Goal: Complete application form: Complete application form

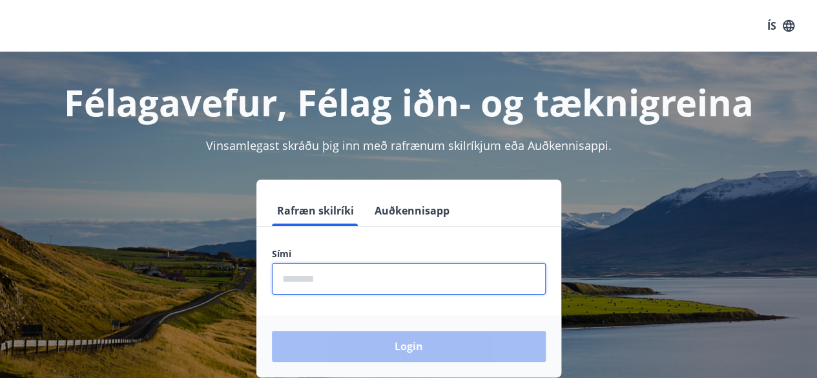
click at [358, 279] on input "phone" at bounding box center [409, 279] width 274 height 32
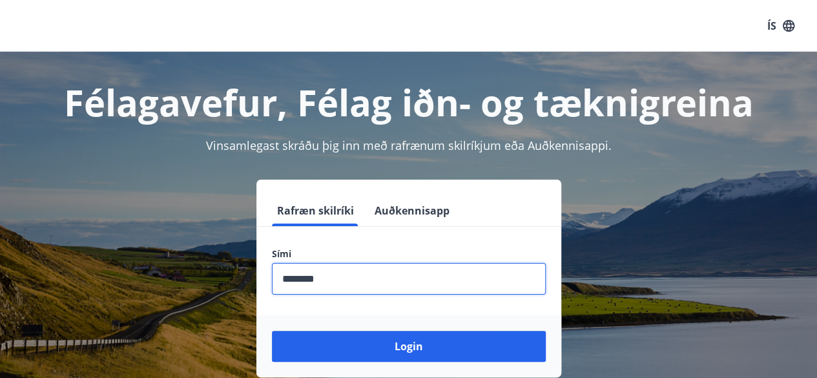
type input "********"
click at [272, 331] on button "Login" at bounding box center [409, 346] width 274 height 31
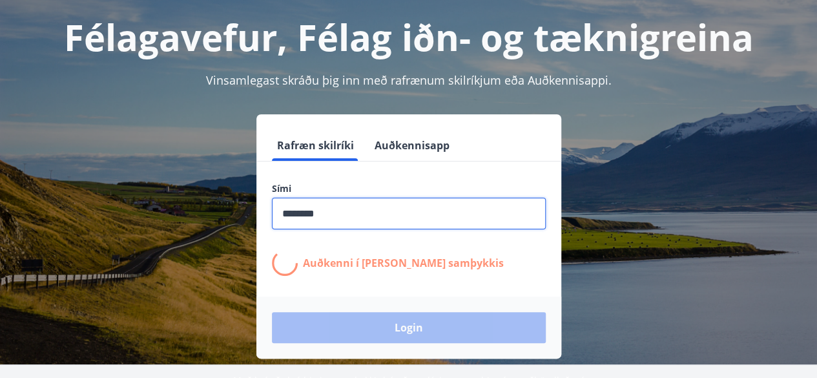
scroll to position [66, 0]
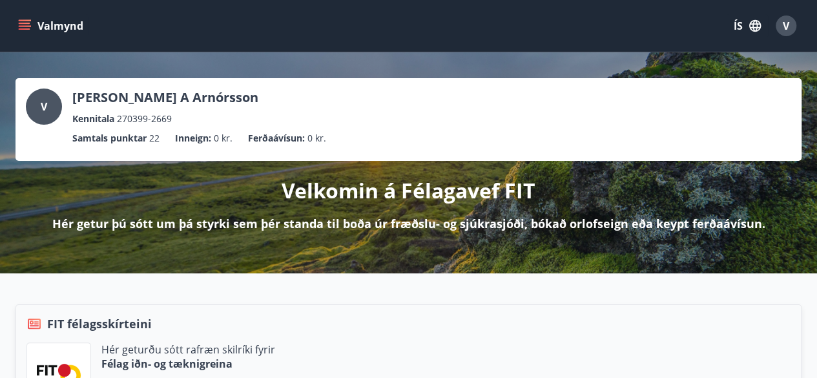
click at [20, 23] on icon "menu" at bounding box center [25, 23] width 12 height 1
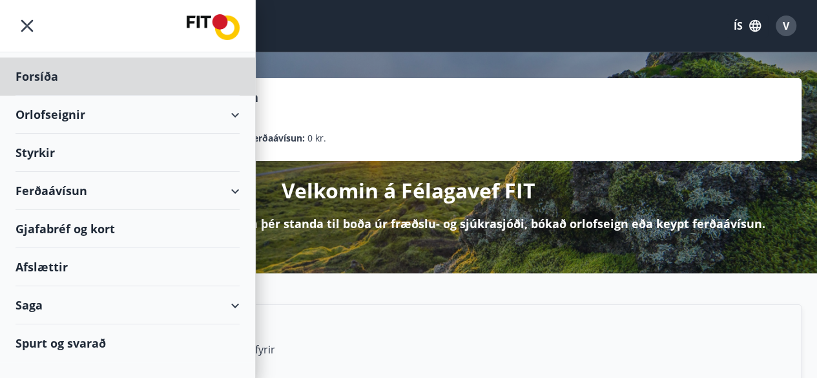
click at [52, 144] on div "Styrkir" at bounding box center [127, 153] width 224 height 38
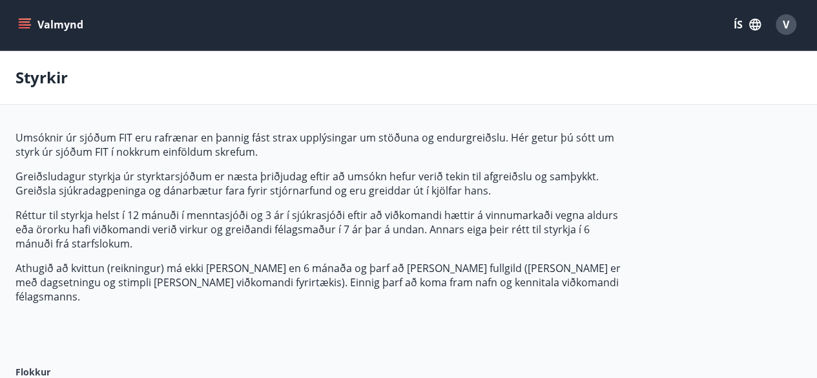
type input "***"
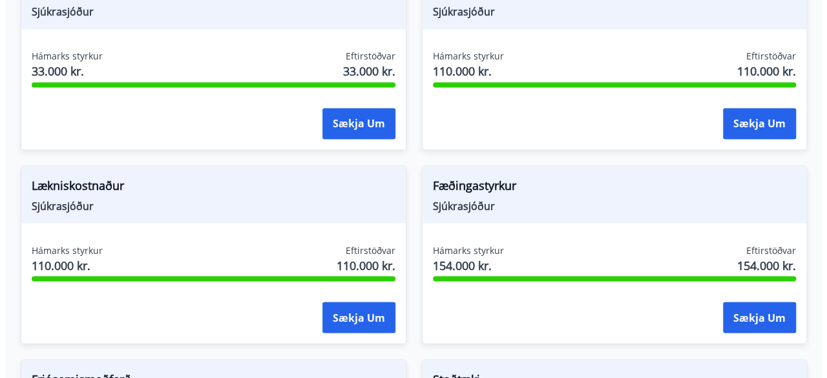
scroll to position [1044, 0]
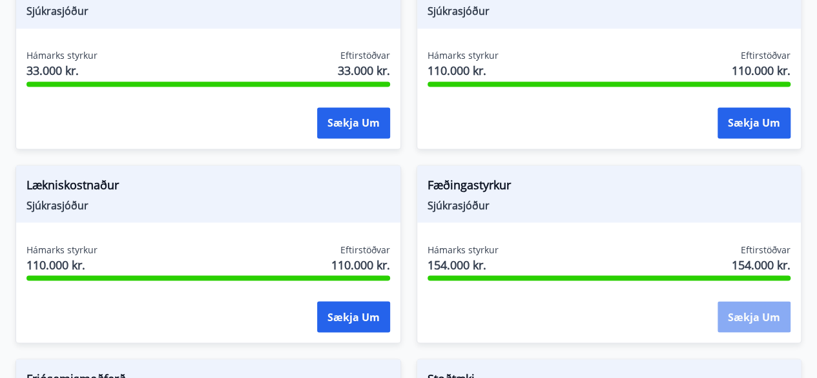
click at [750, 309] on button "Sækja um" at bounding box center [753, 316] width 73 height 31
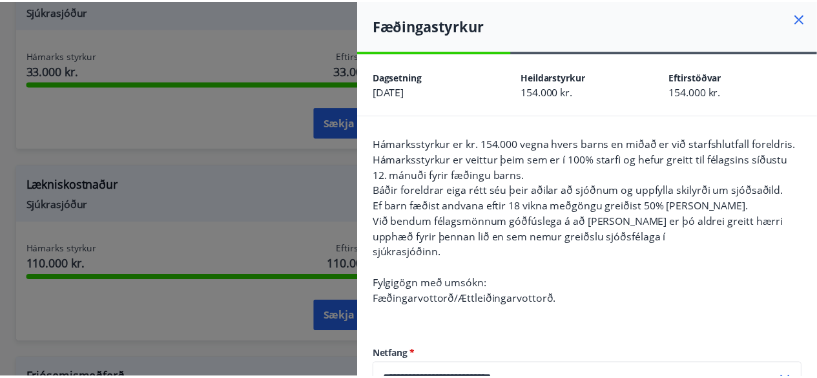
scroll to position [150, 0]
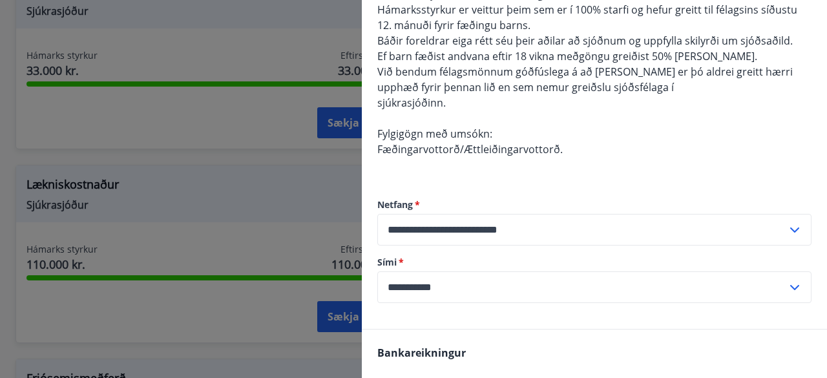
click at [305, 236] on div at bounding box center [413, 189] width 827 height 378
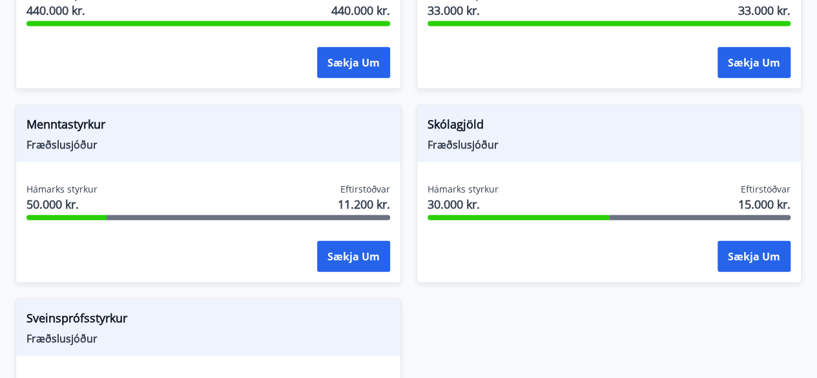
scroll to position [1492, 0]
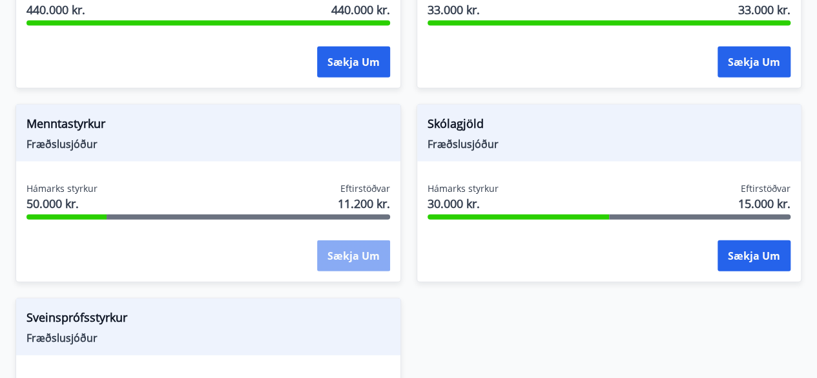
click at [358, 240] on button "Sækja um" at bounding box center [353, 255] width 73 height 31
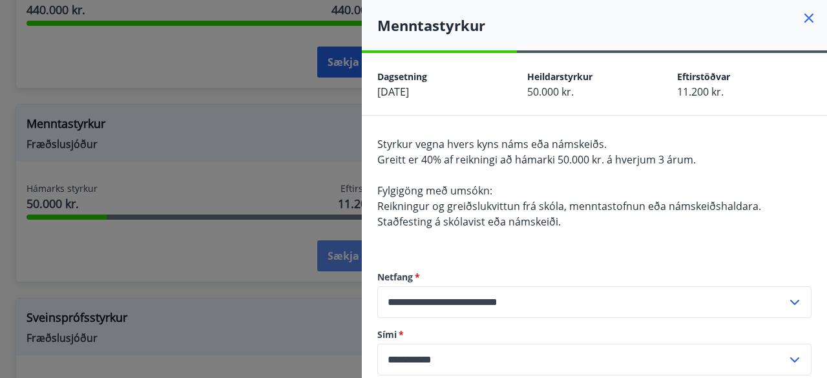
click at [358, 239] on div at bounding box center [413, 189] width 827 height 378
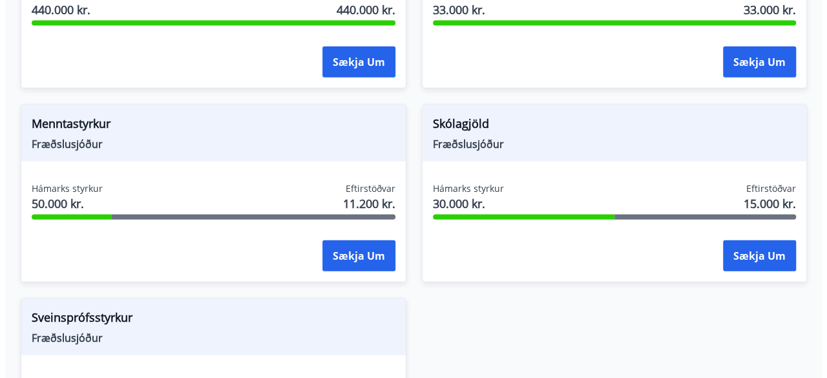
scroll to position [1574, 0]
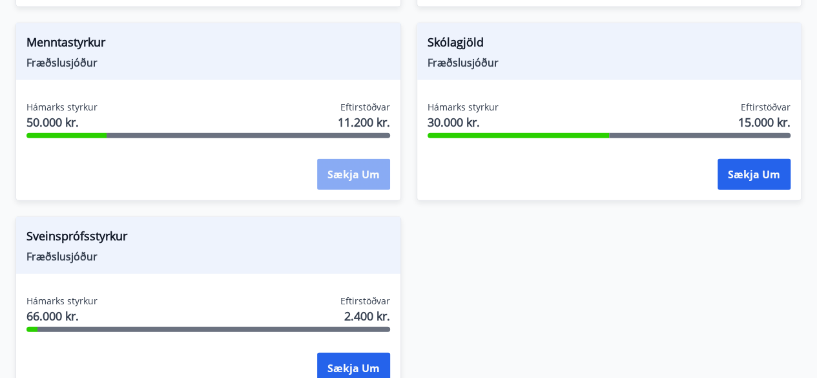
click at [354, 163] on button "Sækja um" at bounding box center [353, 174] width 73 height 31
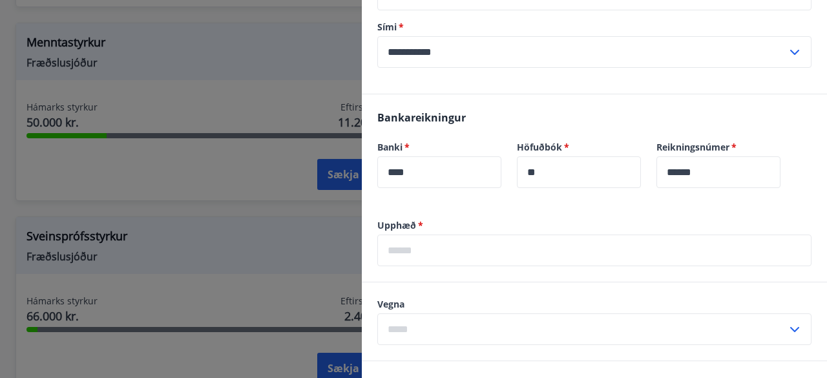
scroll to position [308, 0]
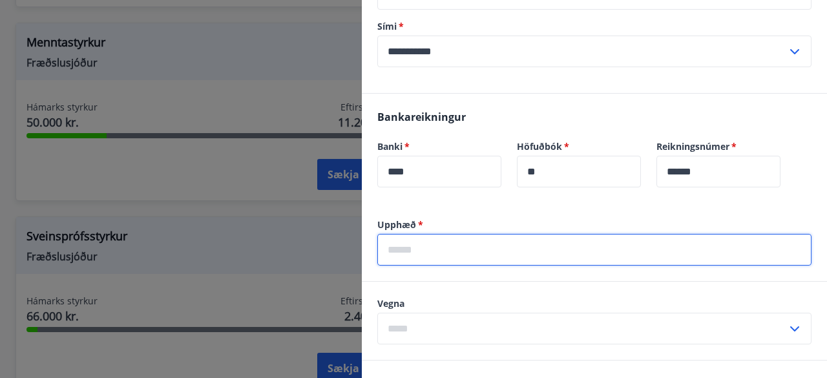
click at [457, 249] on input "text" at bounding box center [594, 250] width 434 height 32
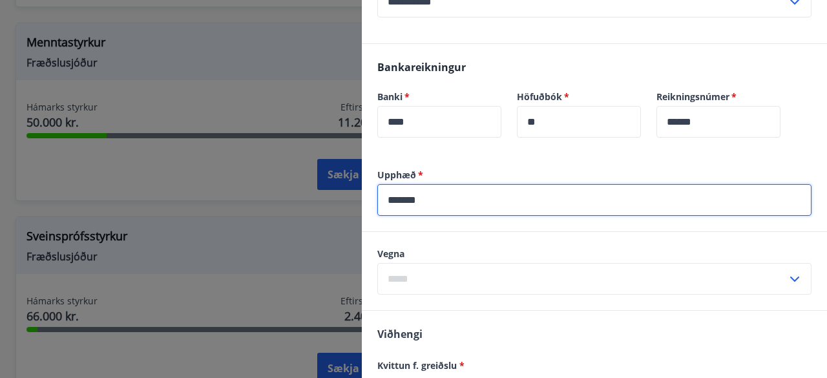
scroll to position [358, 0]
type input "*******"
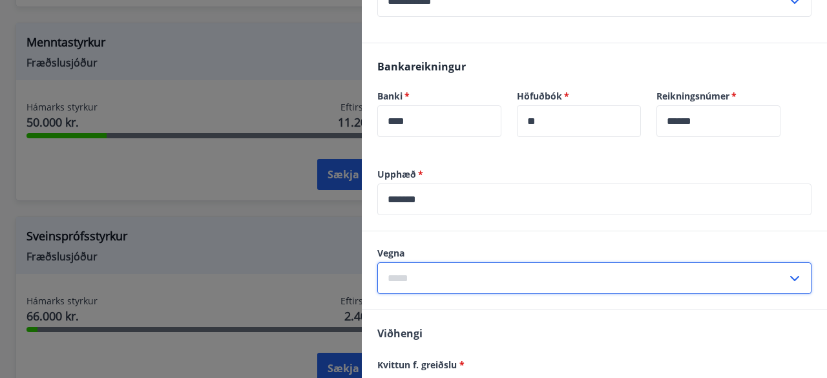
click at [456, 269] on input "text" at bounding box center [581, 278] width 409 height 32
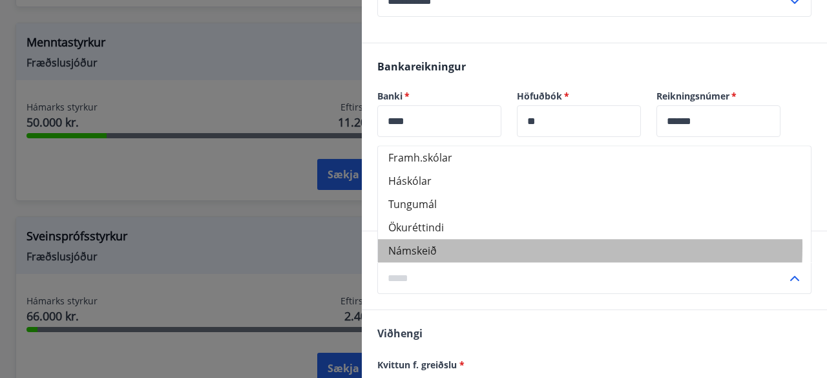
click at [435, 246] on li "Námskeið" at bounding box center [594, 250] width 433 height 23
type input "********"
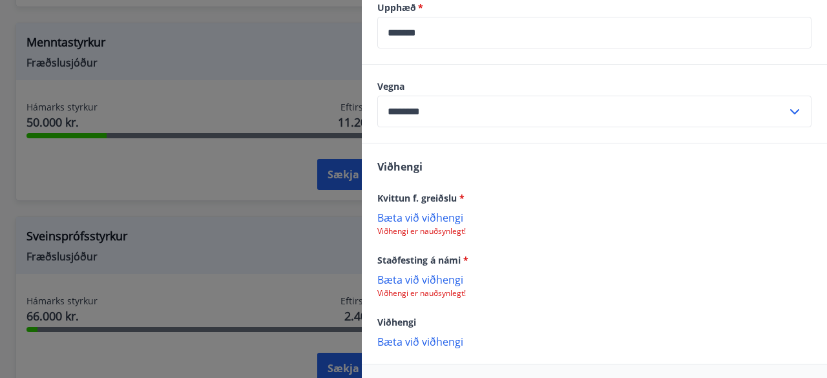
scroll to position [535, 0]
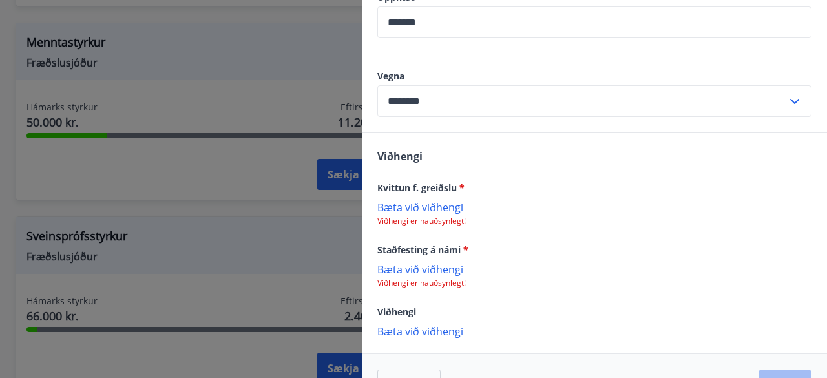
click at [407, 267] on p "Bæta við viðhengi" at bounding box center [594, 268] width 434 height 13
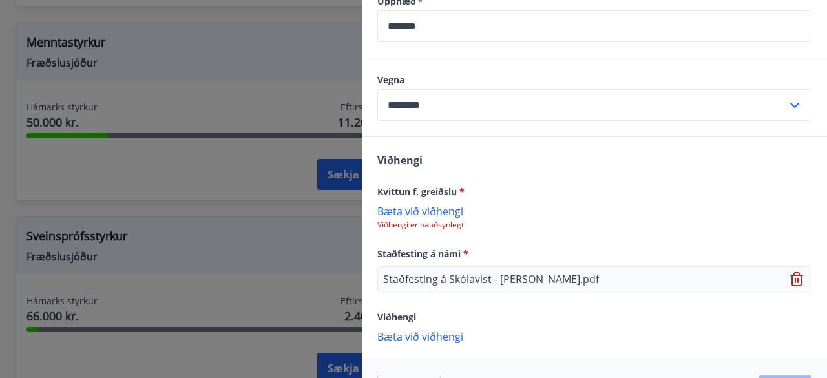
scroll to position [575, 0]
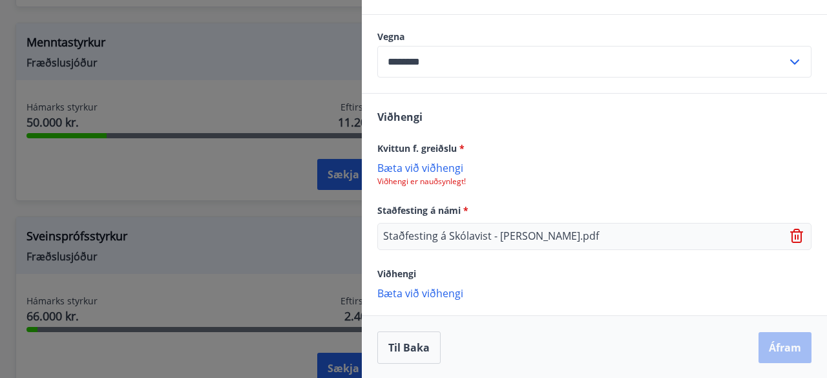
click at [416, 165] on p "Bæta við viðhengi" at bounding box center [594, 167] width 434 height 13
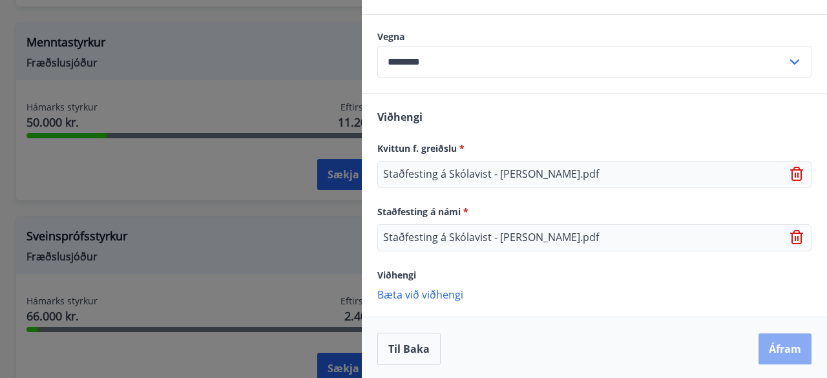
click at [779, 340] on button "Áfram" at bounding box center [784, 348] width 53 height 31
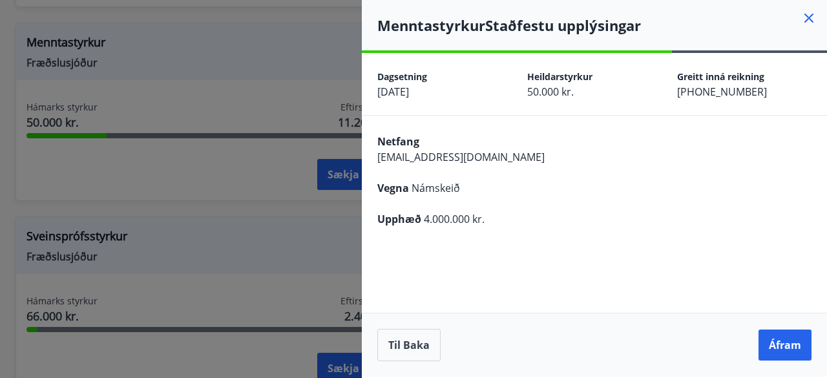
scroll to position [0, 0]
click at [779, 340] on button "Áfram" at bounding box center [784, 344] width 53 height 31
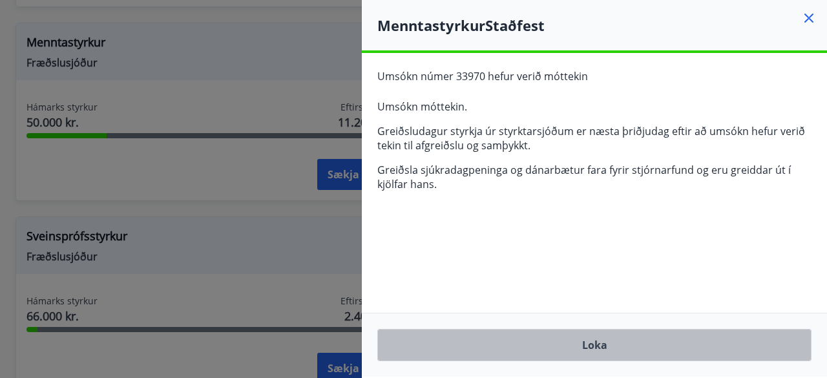
click at [537, 348] on button "Loka" at bounding box center [594, 345] width 434 height 32
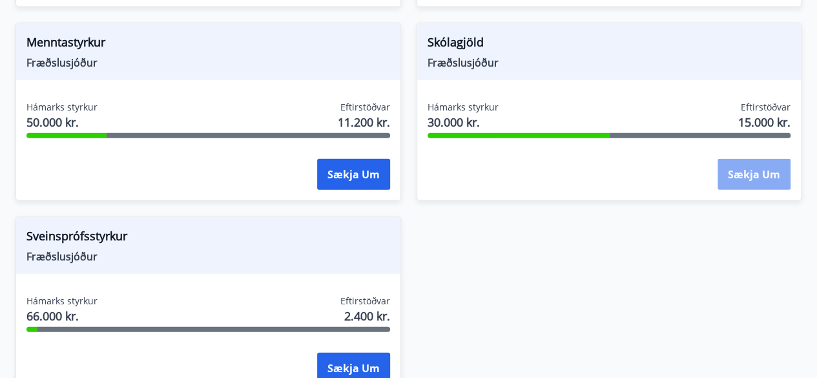
click at [750, 159] on button "Sækja um" at bounding box center [753, 174] width 73 height 31
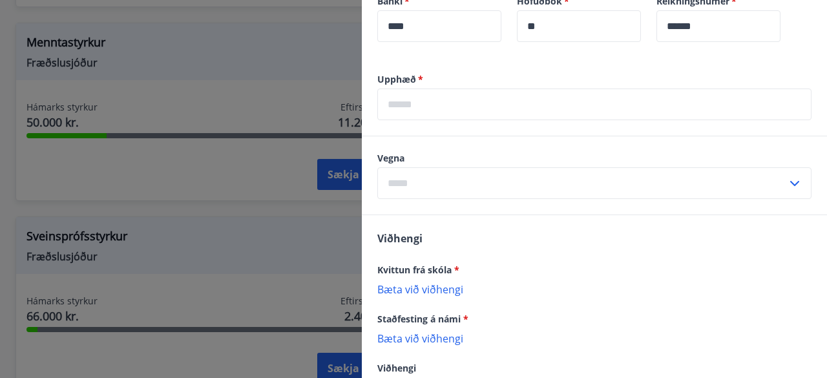
scroll to position [459, 0]
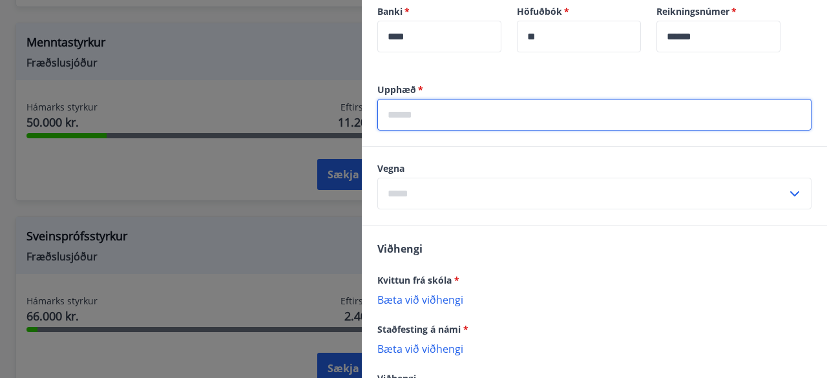
click at [476, 121] on input "text" at bounding box center [594, 115] width 434 height 32
type input "*******"
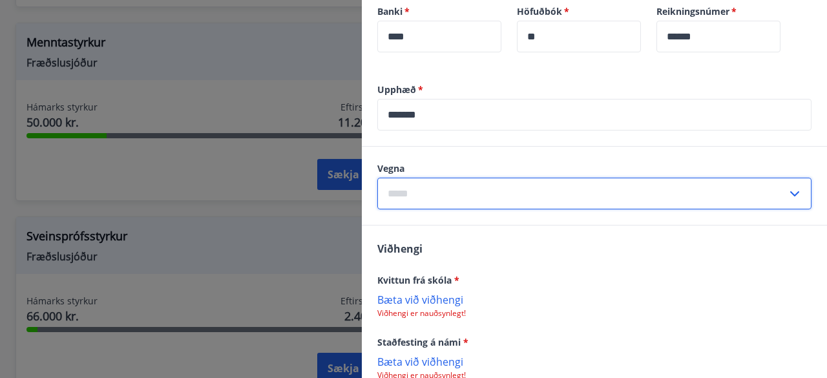
click at [457, 205] on input "text" at bounding box center [581, 194] width 409 height 32
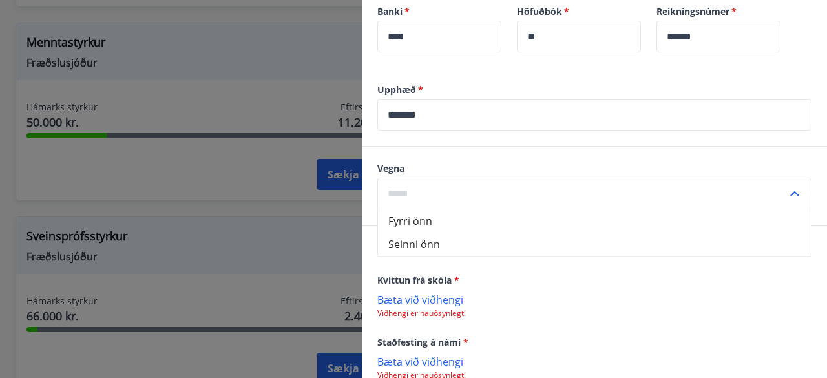
click at [440, 227] on li "Fyrri önn" at bounding box center [594, 220] width 433 height 23
type input "*********"
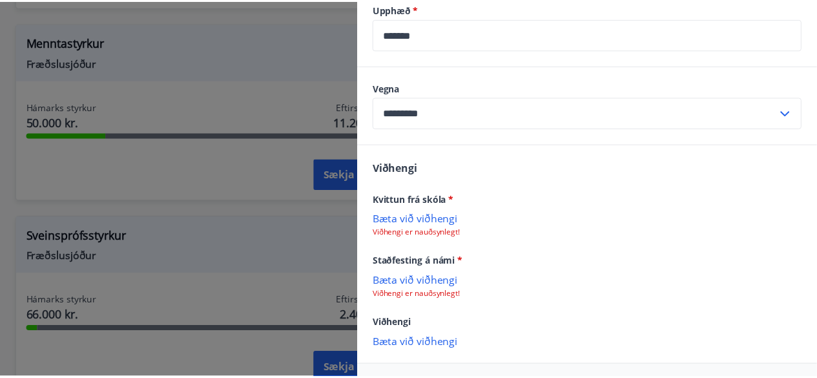
scroll to position [553, 0]
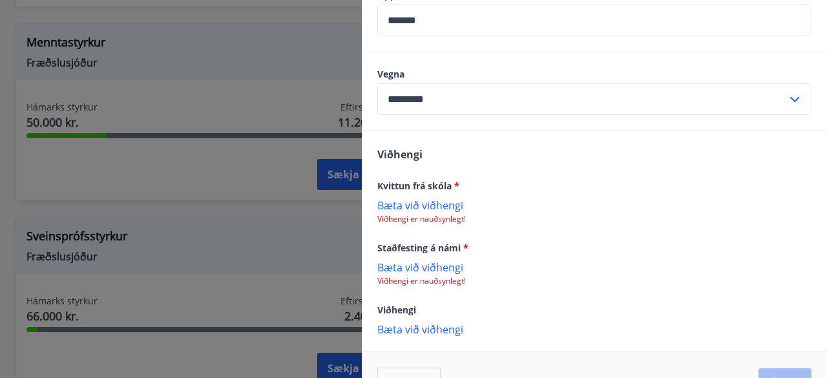
click at [436, 208] on p "Bæta við viðhengi" at bounding box center [594, 204] width 434 height 13
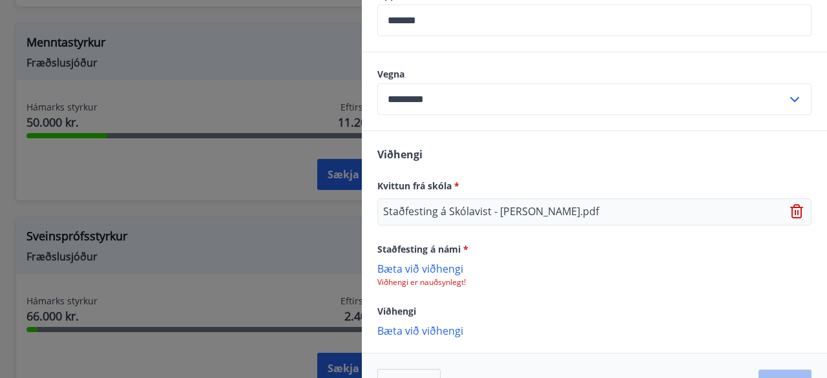
click at [428, 269] on p "Bæta við viðhengi" at bounding box center [594, 268] width 434 height 13
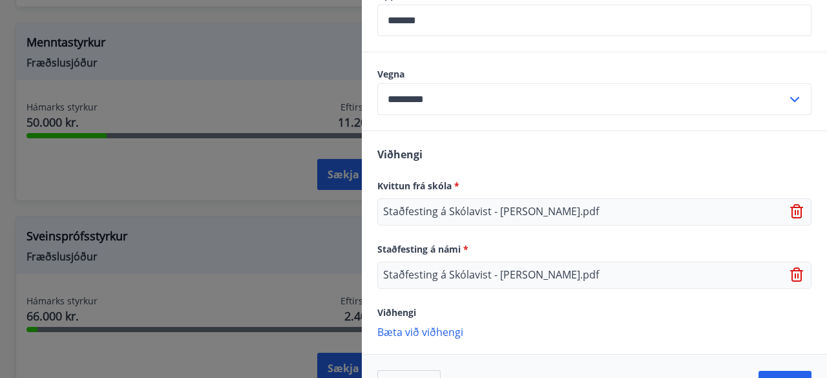
click at [263, 207] on div at bounding box center [413, 189] width 827 height 378
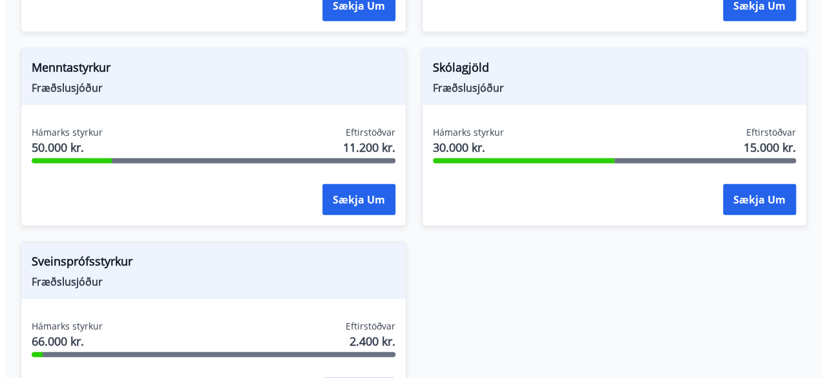
scroll to position [1540, 0]
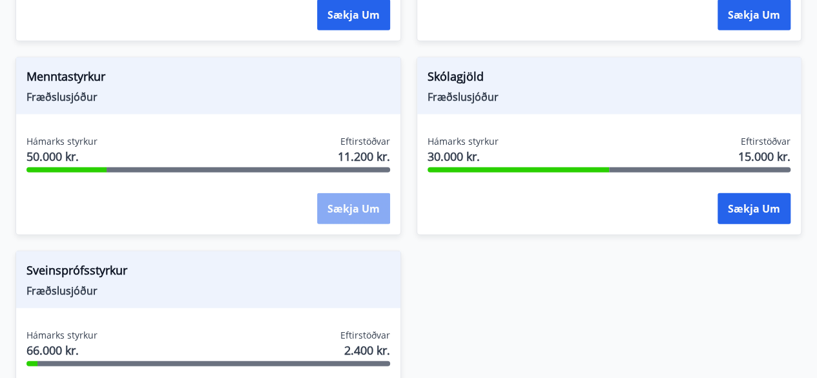
click at [318, 193] on button "Sækja um" at bounding box center [353, 208] width 73 height 31
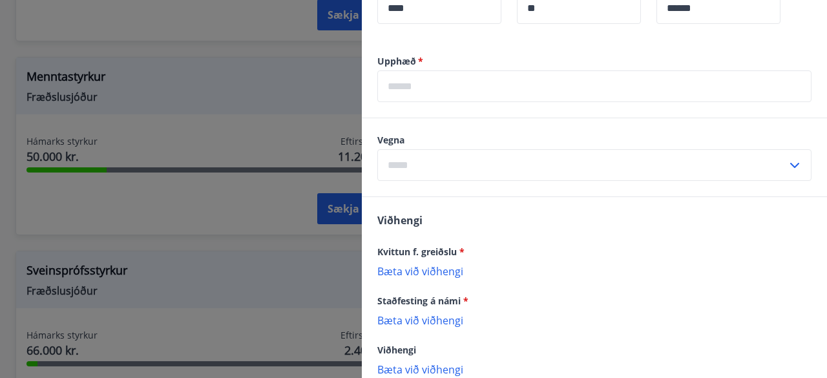
scroll to position [548, 0]
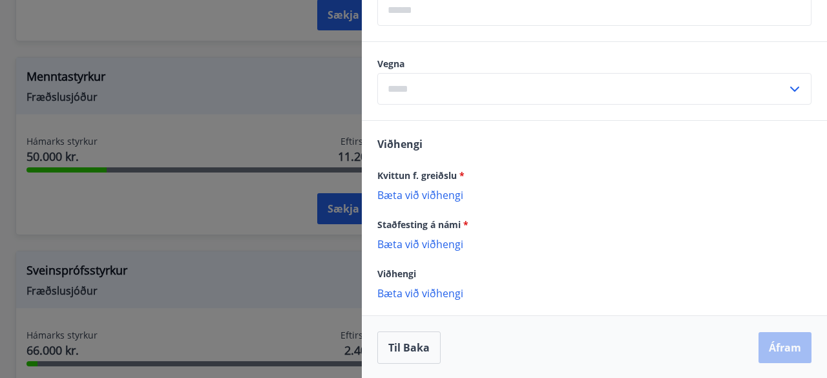
click at [386, 192] on p "Bæta við viðhengi" at bounding box center [594, 194] width 434 height 13
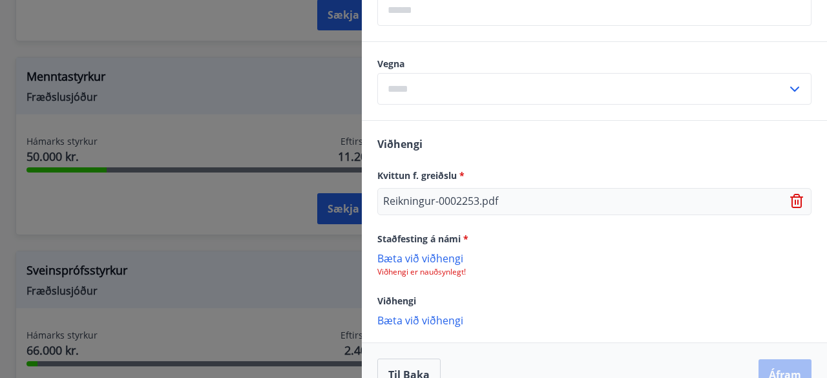
click at [409, 254] on p "Bæta við viðhengi" at bounding box center [594, 257] width 434 height 13
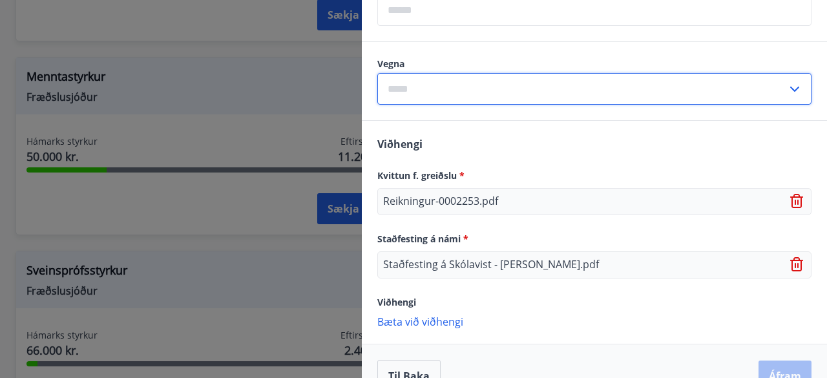
drag, startPoint x: 409, startPoint y: 254, endPoint x: 603, endPoint y: 107, distance: 244.2
click at [603, 107] on div "Vegna ​" at bounding box center [594, 81] width 465 height 78
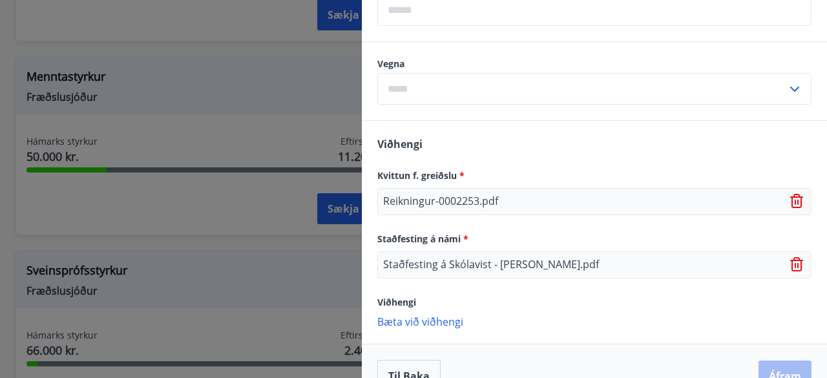
click at [787, 91] on icon at bounding box center [794, 88] width 15 height 15
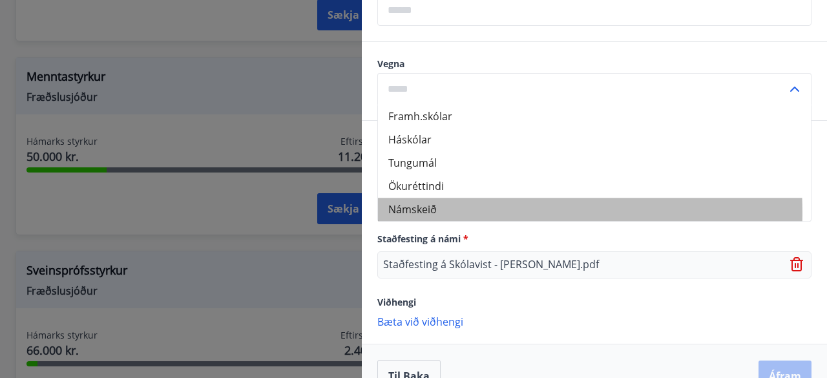
click at [443, 212] on li "Námskeið" at bounding box center [594, 209] width 433 height 23
type input "********"
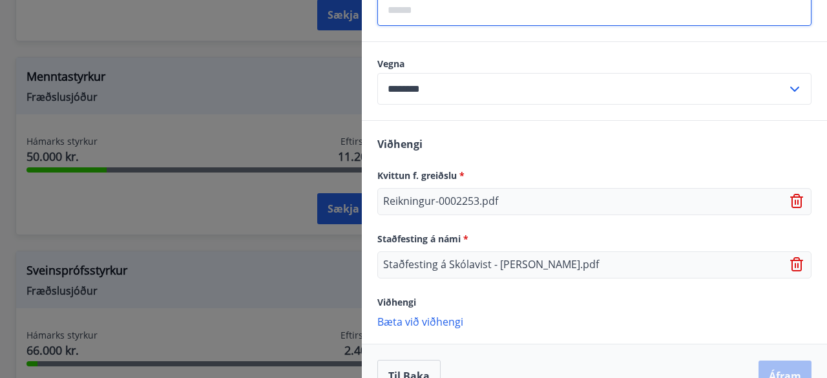
click at [456, 7] on input "text" at bounding box center [594, 10] width 434 height 32
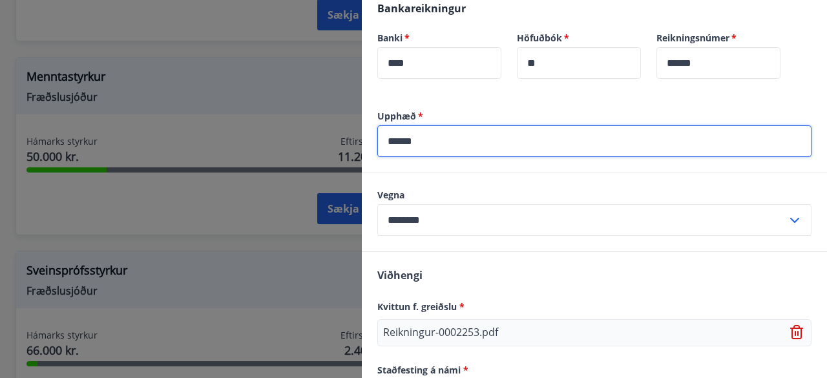
scroll to position [575, 0]
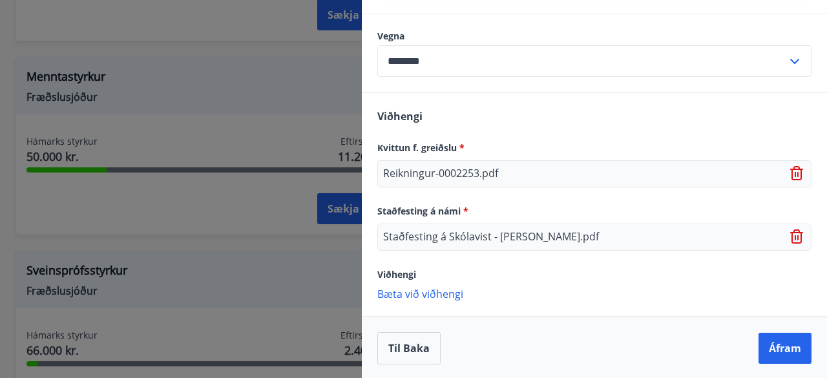
type input "******"
drag, startPoint x: 768, startPoint y: 329, endPoint x: 772, endPoint y: 349, distance: 21.0
click at [772, 349] on div "Til baka Áfram" at bounding box center [594, 348] width 465 height 64
click at [772, 349] on button "Áfram" at bounding box center [784, 348] width 53 height 31
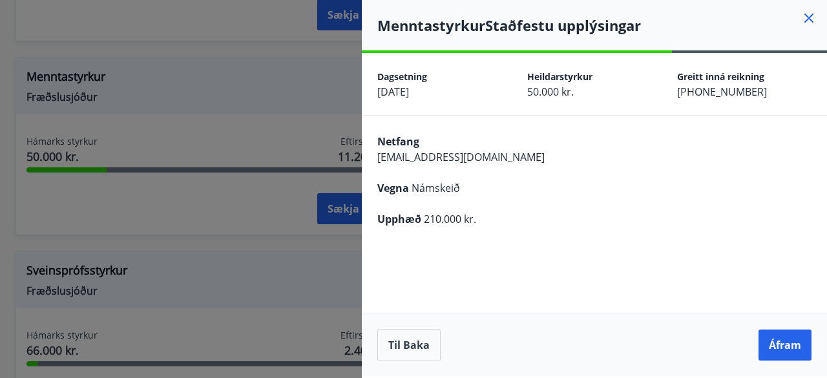
scroll to position [0, 0]
click at [792, 335] on button "Áfram" at bounding box center [784, 344] width 53 height 31
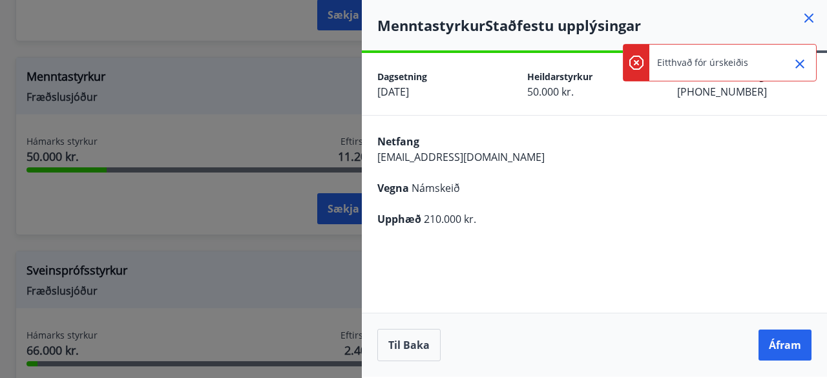
click at [801, 56] on icon "Close" at bounding box center [799, 63] width 15 height 15
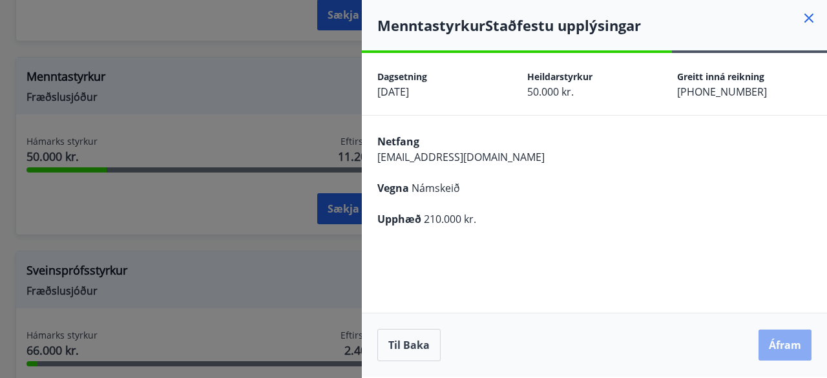
click at [775, 344] on button "Áfram" at bounding box center [784, 344] width 53 height 31
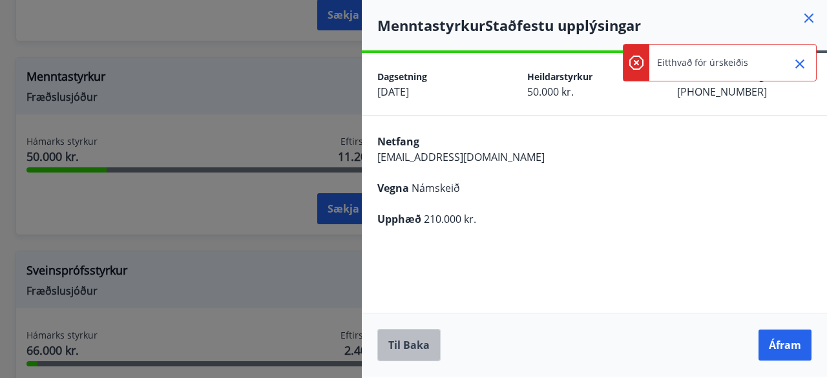
click at [412, 353] on button "Til baka" at bounding box center [408, 345] width 63 height 32
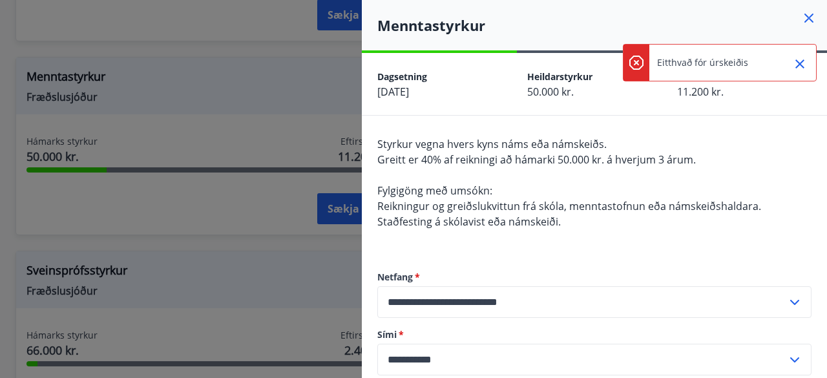
click at [335, 278] on div at bounding box center [413, 189] width 827 height 378
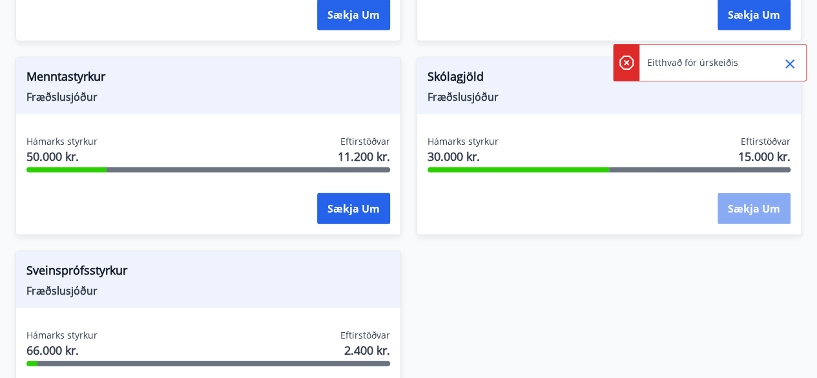
click at [761, 205] on button "Sækja um" at bounding box center [753, 208] width 73 height 31
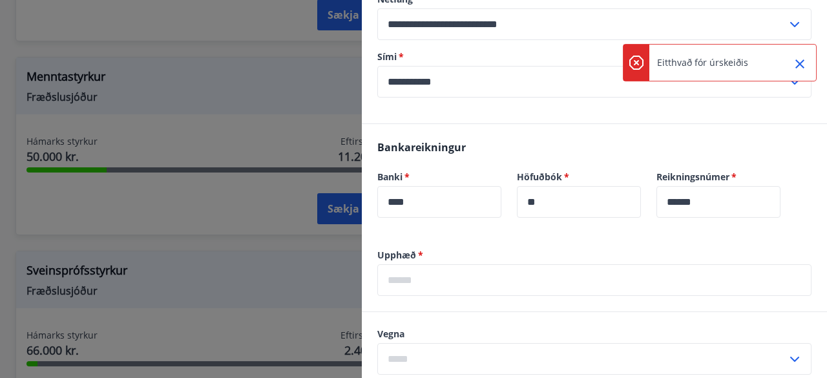
scroll to position [462, 0]
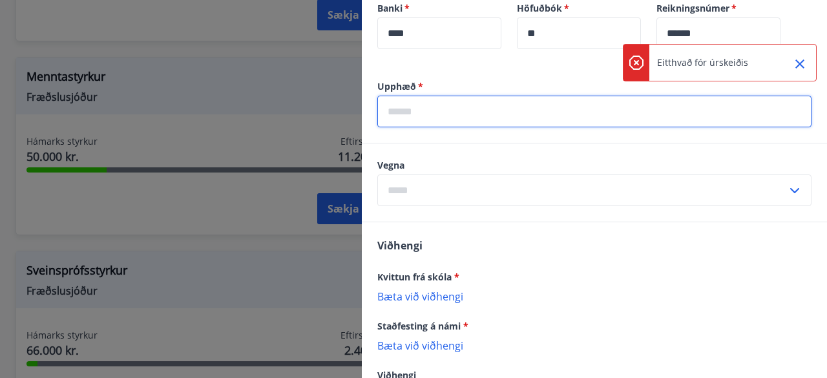
click at [431, 121] on input "text" at bounding box center [594, 112] width 434 height 32
type input "******"
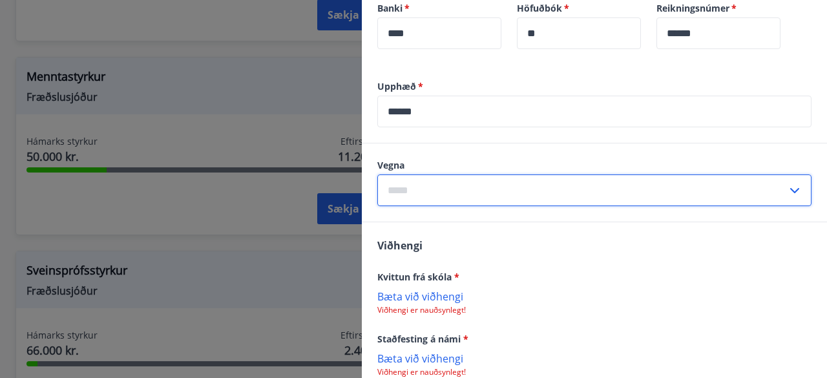
click at [460, 181] on input "text" at bounding box center [581, 190] width 409 height 32
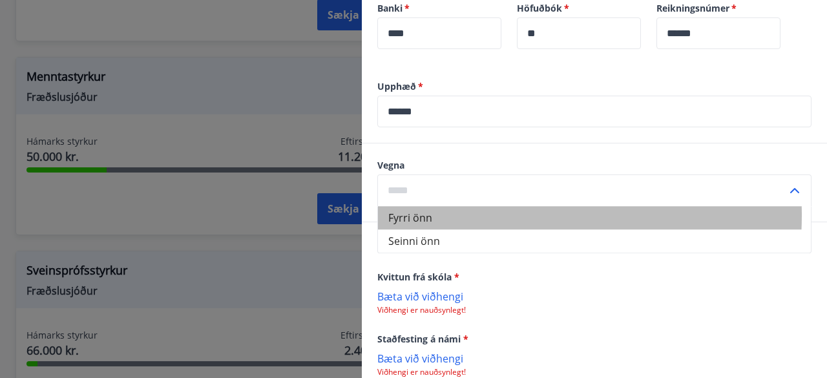
click at [442, 214] on li "Fyrri önn" at bounding box center [594, 217] width 433 height 23
type input "*********"
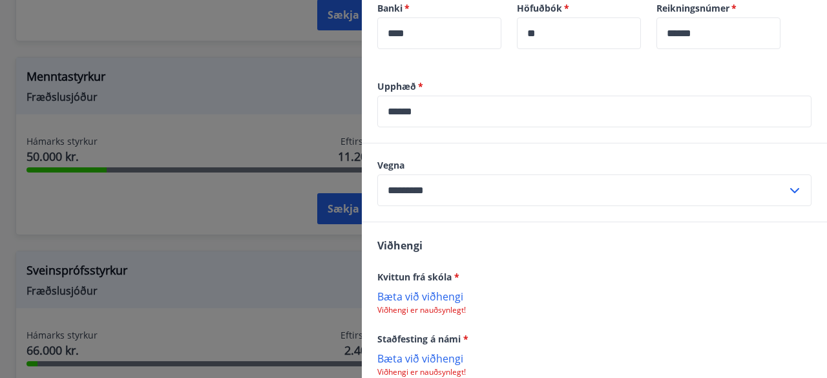
click at [413, 294] on p "Bæta við viðhengi" at bounding box center [594, 295] width 434 height 13
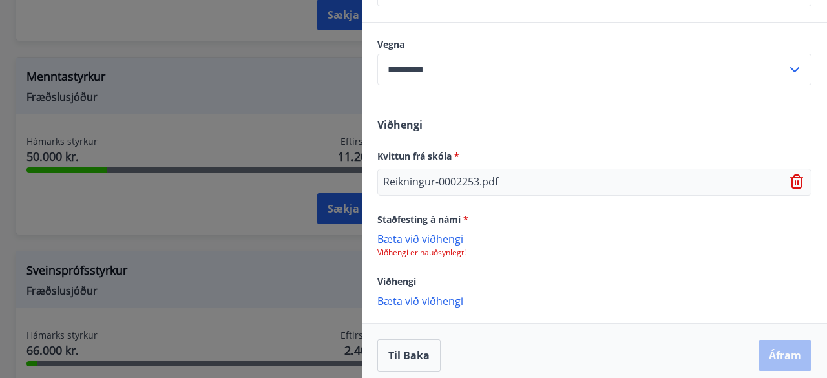
scroll to position [584, 0]
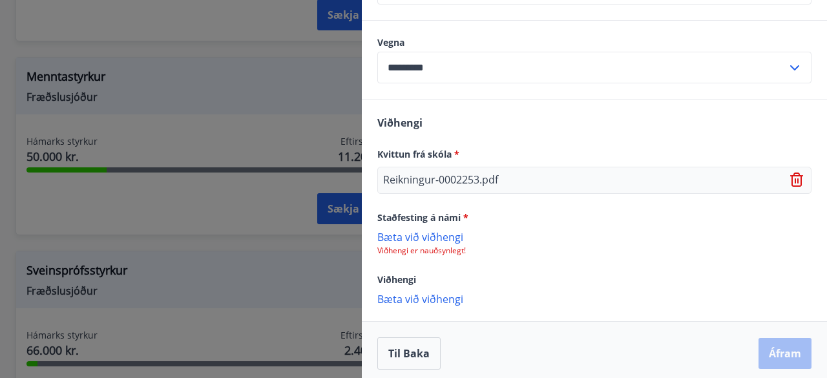
click at [424, 240] on p "Bæta við viðhengi" at bounding box center [594, 236] width 434 height 13
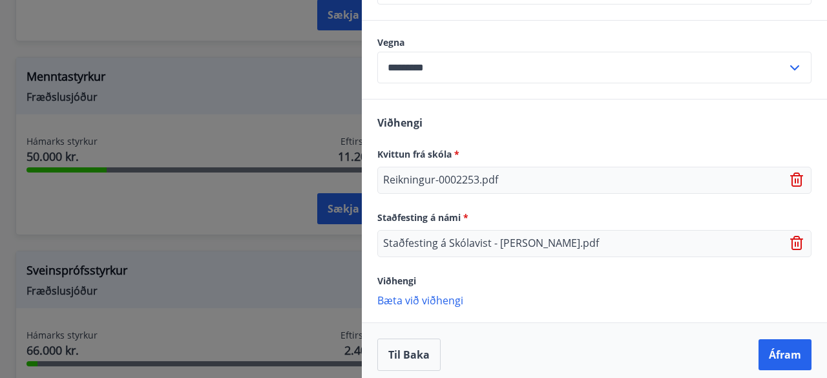
click at [753, 336] on div "Til baka Áfram" at bounding box center [594, 354] width 465 height 64
drag, startPoint x: 753, startPoint y: 336, endPoint x: 767, endPoint y: 356, distance: 25.1
click at [767, 356] on div "Til baka Áfram" at bounding box center [594, 354] width 465 height 64
click at [767, 356] on button "Áfram" at bounding box center [784, 354] width 53 height 31
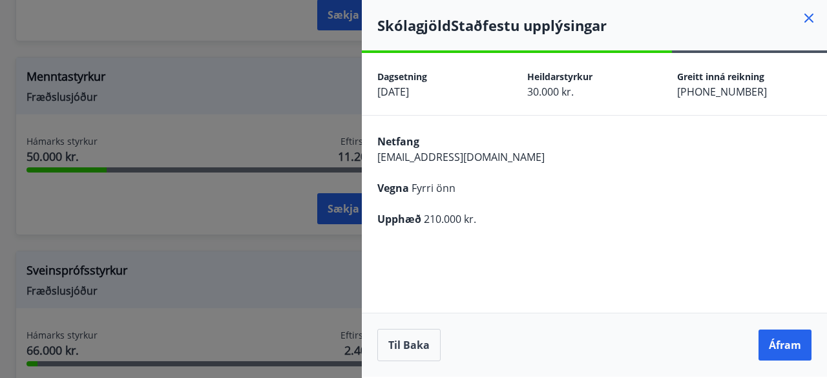
scroll to position [0, 0]
click at [789, 354] on button "Áfram" at bounding box center [784, 344] width 53 height 31
